Goal: Information Seeking & Learning: Learn about a topic

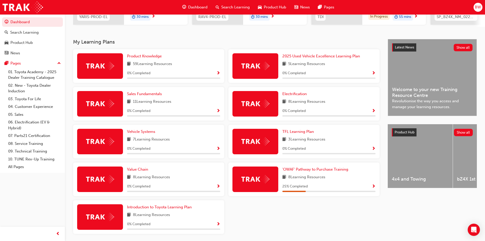
scroll to position [102, 0]
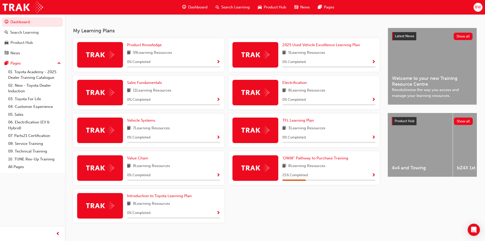
click at [374, 178] on span "Show Progress" at bounding box center [374, 175] width 4 height 5
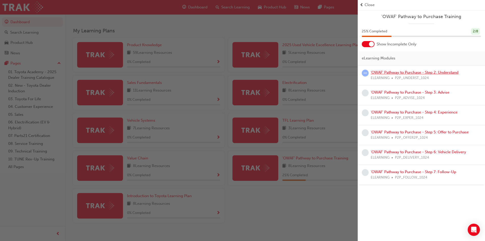
click at [418, 71] on link "'OWAF' Pathway to Purchase - Step 2: Understand" at bounding box center [415, 72] width 88 height 5
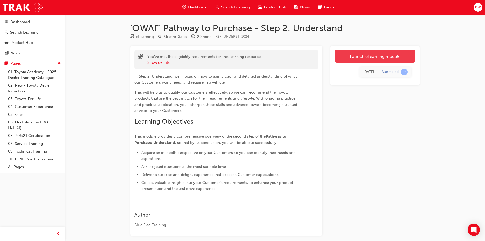
click at [384, 54] on link "Launch eLearning module" at bounding box center [375, 56] width 81 height 13
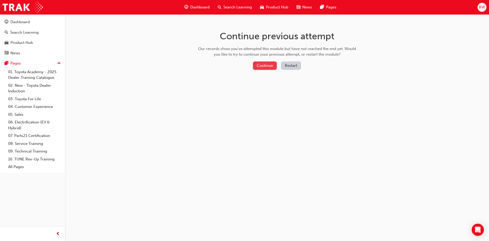
click at [270, 67] on button "Continue" at bounding box center [265, 65] width 24 height 8
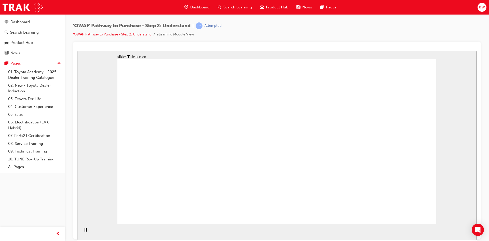
click at [481, 115] on div "'OWAF' Pathway to Purchase - Step 2: Understand | Attempted 'OWAF' Pathway to P…" at bounding box center [277, 121] width 424 height 214
click at [481, 68] on div "'OWAF' Pathway to Purchase - Step 2: Understand | Attempted 'OWAF' Pathway to P…" at bounding box center [277, 121] width 424 height 214
click at [81, 231] on div "Pause (Ctrl+Alt+P)" at bounding box center [85, 231] width 9 height 9
